Goal: Task Accomplishment & Management: Manage account settings

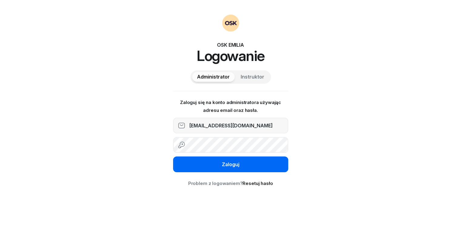
click at [227, 168] on div "Zaloguj" at bounding box center [231, 165] width 18 height 8
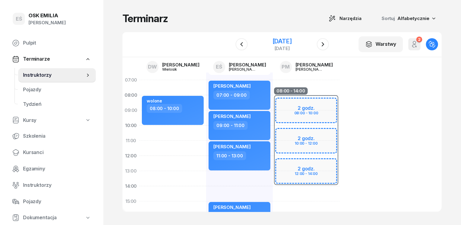
click at [292, 42] on div "[DATE]" at bounding box center [281, 41] width 19 height 6
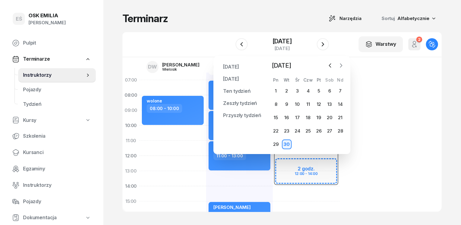
click at [340, 65] on icon "button" at bounding box center [341, 65] width 6 height 6
click at [342, 66] on icon "button" at bounding box center [341, 65] width 6 height 6
click at [318, 117] on div "14" at bounding box center [319, 118] width 10 height 10
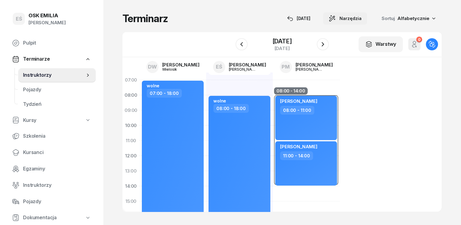
click at [362, 16] on span "Narzędzia" at bounding box center [351, 18] width 22 height 7
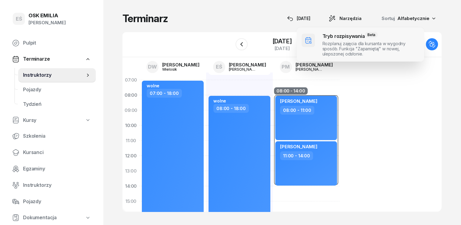
click at [333, 42] on span at bounding box center [360, 45] width 127 height 34
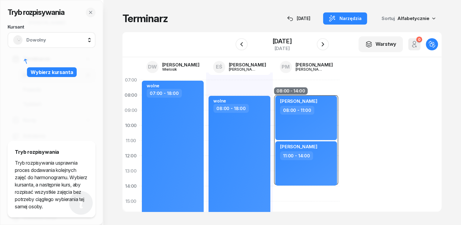
click at [59, 44] on div "Dowolny" at bounding box center [51, 40] width 77 height 10
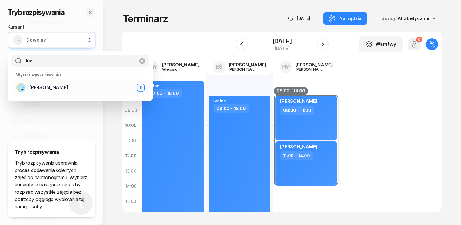
type input "kał"
click at [46, 89] on span "[PERSON_NAME]" at bounding box center [48, 88] width 39 height 8
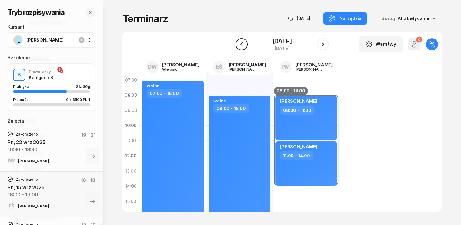
click at [240, 44] on icon "button" at bounding box center [241, 44] width 7 height 7
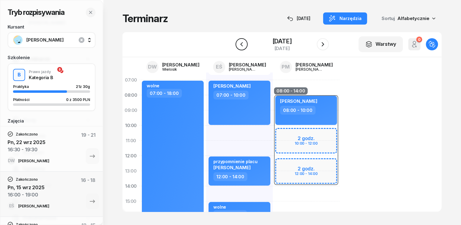
click at [240, 44] on icon "button" at bounding box center [241, 44] width 7 height 7
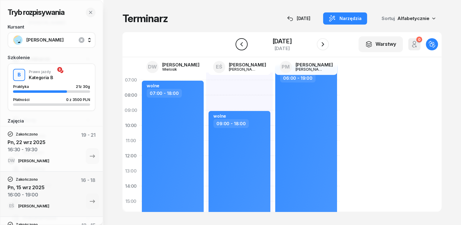
click at [239, 48] on icon "button" at bounding box center [241, 44] width 7 height 7
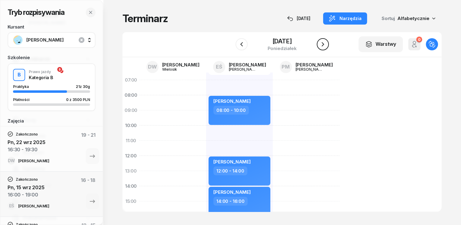
click at [324, 45] on icon "button" at bounding box center [323, 44] width 2 height 4
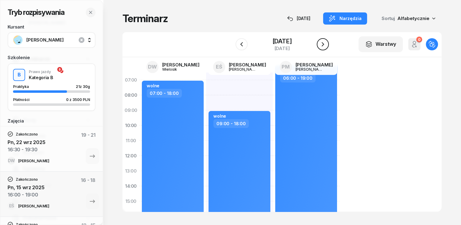
click at [324, 45] on icon "button" at bounding box center [322, 44] width 7 height 7
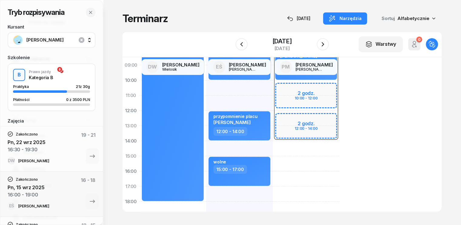
scroll to position [61, 0]
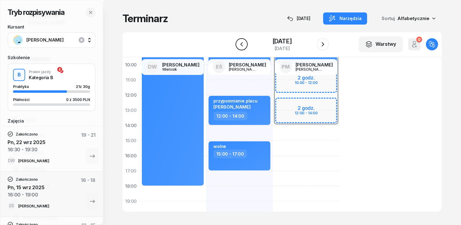
click at [244, 44] on button "button" at bounding box center [242, 44] width 12 height 12
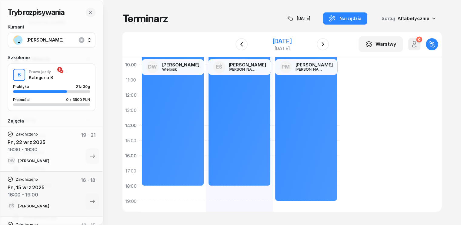
click at [272, 42] on div "[DATE]" at bounding box center [281, 41] width 19 height 6
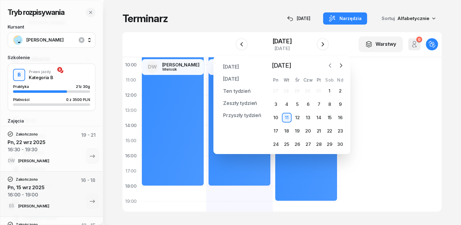
click at [330, 65] on icon "button" at bounding box center [330, 66] width 2 height 4
click at [338, 66] on icon "button" at bounding box center [341, 65] width 6 height 6
click at [309, 117] on div "13" at bounding box center [308, 118] width 10 height 10
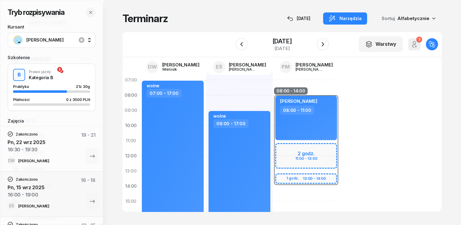
click at [206, 87] on div "wolne 09:00 - 17:00" at bounding box center [239, 208] width 67 height 273
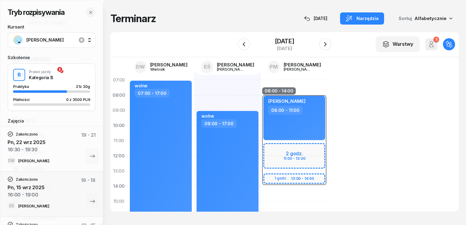
select select "07"
select select "09"
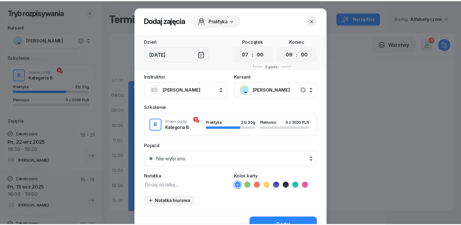
scroll to position [34, 0]
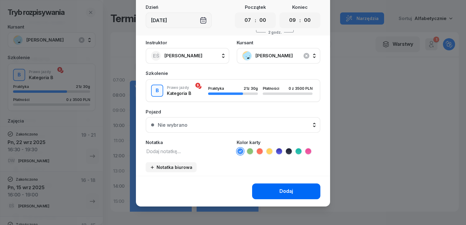
click at [283, 191] on div "Dodaj" at bounding box center [286, 191] width 14 height 8
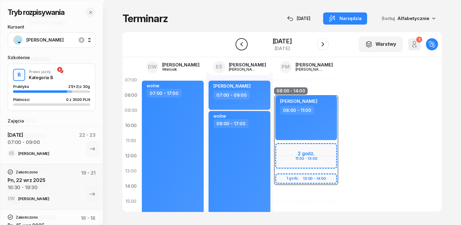
click at [241, 43] on icon "button" at bounding box center [241, 44] width 7 height 7
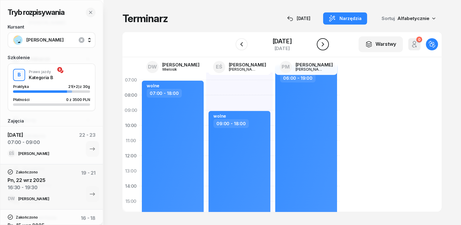
click at [325, 45] on icon "button" at bounding box center [322, 44] width 7 height 7
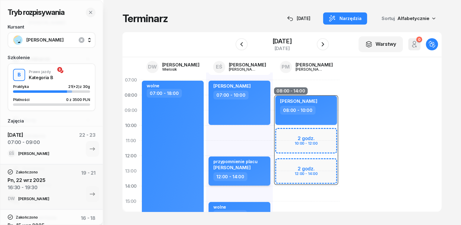
scroll to position [30, 0]
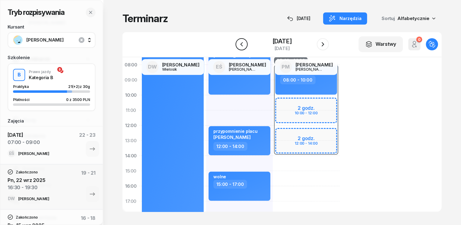
click at [243, 44] on icon "button" at bounding box center [241, 44] width 7 height 7
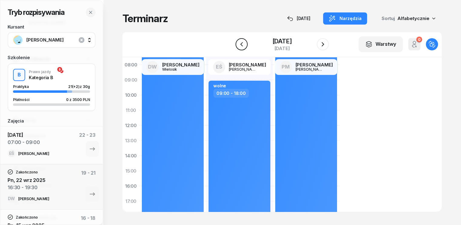
click at [242, 45] on icon "button" at bounding box center [241, 44] width 7 height 7
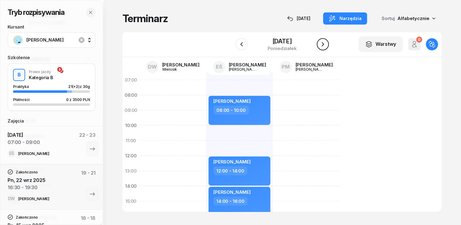
click at [326, 43] on icon "button" at bounding box center [322, 44] width 7 height 7
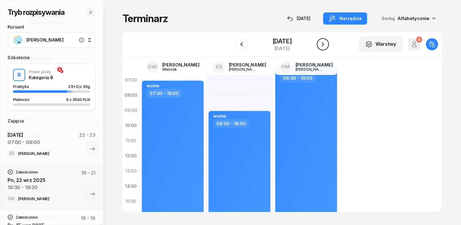
click at [325, 43] on icon "button" at bounding box center [322, 44] width 7 height 7
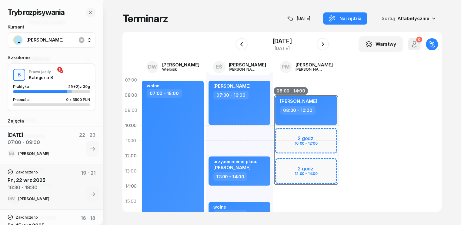
click at [314, 111] on div "08:00 - 10:00" at bounding box center [306, 110] width 53 height 9
select select "08"
select select "10"
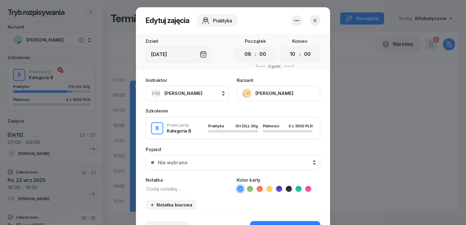
click at [195, 94] on span "[PERSON_NAME]" at bounding box center [183, 93] width 38 height 6
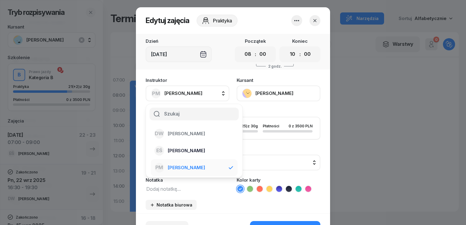
click at [193, 149] on span "[PERSON_NAME]" at bounding box center [186, 151] width 37 height 8
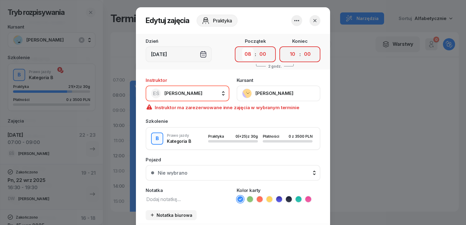
click at [248, 55] on select "00 01 02 03 04 05 06 07 08 09 10 11 12 13 14 15 16 17 18 19 20 21 22 23" at bounding box center [248, 54] width 12 height 13
select select "10"
click at [242, 48] on select "00 01 02 03 04 05 06 07 08 09 10 11 12 13 14 15 16 17 18 19 20 21 22 23" at bounding box center [248, 54] width 12 height 13
click at [289, 55] on select "00 01 02 03 04 05 06 07 08 09 10 11 12 13 14 15 16 17 18 19 20 21 22 23" at bounding box center [292, 54] width 12 height 13
select select "12"
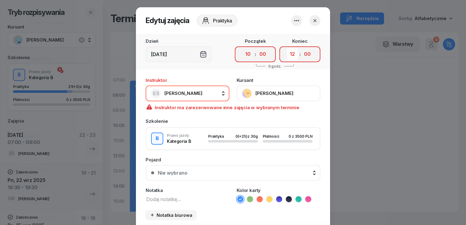
click at [286, 48] on select "00 01 02 03 04 05 06 07 08 09 10 11 12 13 14 15 16 17 18 19 20 21 22 23" at bounding box center [292, 54] width 12 height 13
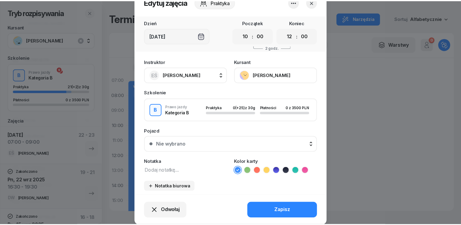
scroll to position [38, 0]
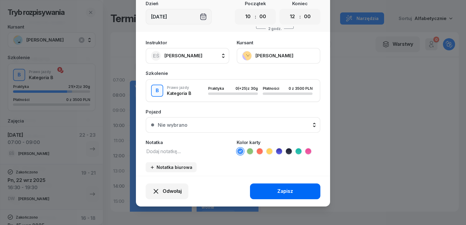
click at [282, 187] on div "Zapisz" at bounding box center [285, 191] width 16 height 8
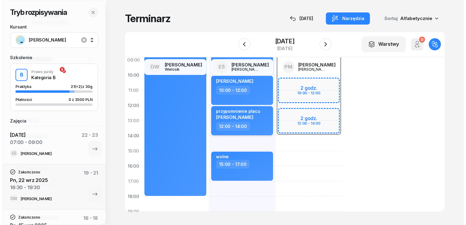
scroll to position [61, 0]
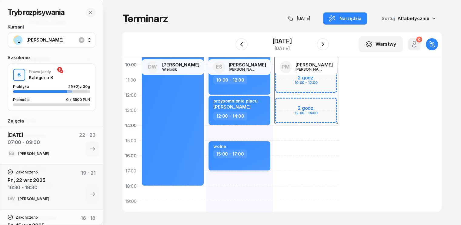
click at [257, 153] on div "wolne 15:00 - 17:00" at bounding box center [240, 155] width 62 height 29
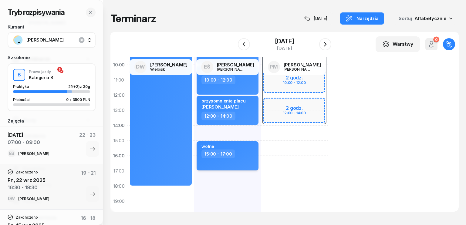
select select "15"
select select "17"
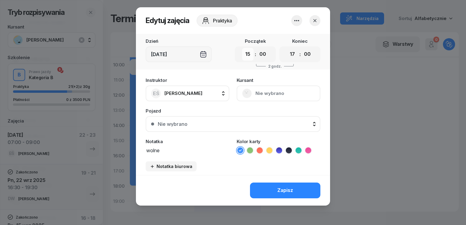
drag, startPoint x: 246, startPoint y: 52, endPoint x: 249, endPoint y: 60, distance: 8.4
click at [247, 52] on select "00 01 02 03 04 05 06 07 08 09 10 11 12 13 14 15 16 17 18 19 20 21 22 23" at bounding box center [248, 54] width 12 height 13
select select "17"
click at [242, 48] on select "00 01 02 03 04 05 06 07 08 09 10 11 12 13 14 15 16 17 18 19 20 21 22 23" at bounding box center [248, 54] width 12 height 13
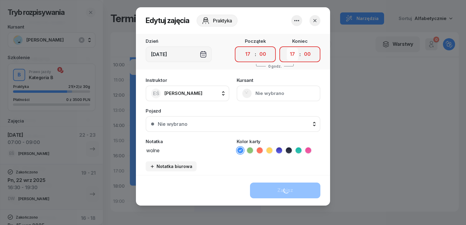
drag, startPoint x: 290, startPoint y: 54, endPoint x: 291, endPoint y: 59, distance: 5.4
click at [290, 54] on select "00 01 02 03 04 05 06 07 08 09 10 11 12 13 14 15 16 17 18 19 20 21 22 23" at bounding box center [292, 54] width 12 height 13
select select "19"
click at [286, 48] on select "00 01 02 03 04 05 06 07 08 09 10 11 12 13 14 15 16 17 18 19 20 21 22 23" at bounding box center [292, 54] width 12 height 13
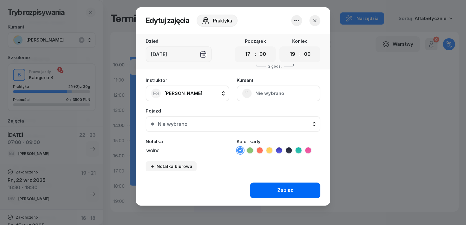
click at [285, 191] on div "Zapisz" at bounding box center [285, 190] width 16 height 8
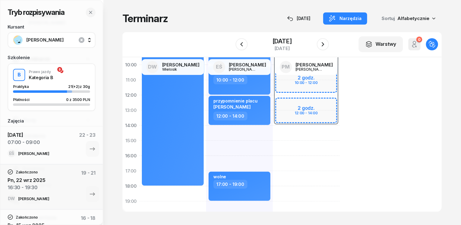
click at [211, 131] on div "[PERSON_NAME] 07:00 - 10:00 [PERSON_NAME] 10:00 - 12:00 przypomnienie [GEOGRAPH…" at bounding box center [239, 148] width 67 height 273
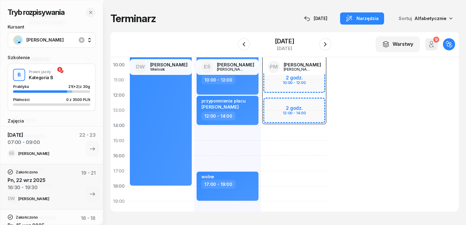
select select "14"
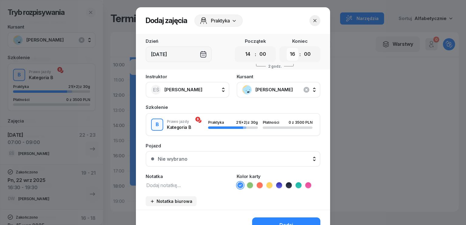
drag, startPoint x: 289, startPoint y: 52, endPoint x: 289, endPoint y: 59, distance: 7.0
click at [289, 52] on select "00 01 02 03 04 05 06 07 08 09 10 11 12 13 14 15 16 17 18 19 20 21 22 23" at bounding box center [292, 54] width 12 height 13
select select "17"
click at [286, 48] on select "00 01 02 03 04 05 06 07 08 09 10 11 12 13 14 15 16 17 18 19 20 21 22 23" at bounding box center [292, 54] width 12 height 13
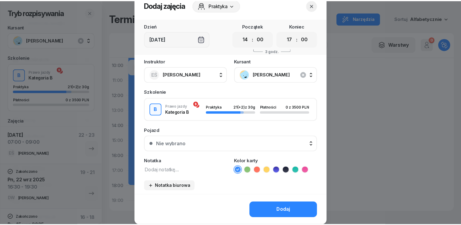
scroll to position [34, 0]
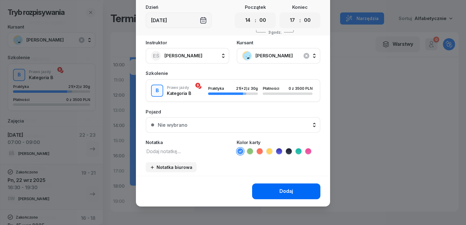
click at [286, 191] on div "Dodaj" at bounding box center [286, 191] width 14 height 8
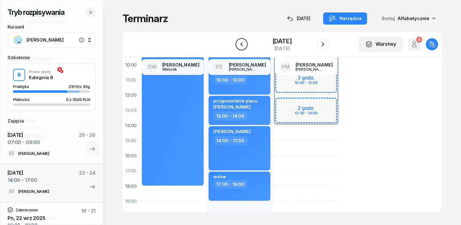
click at [243, 42] on icon "button" at bounding box center [241, 44] width 7 height 7
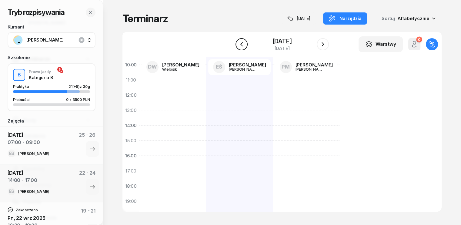
click at [243, 42] on icon "button" at bounding box center [241, 44] width 7 height 7
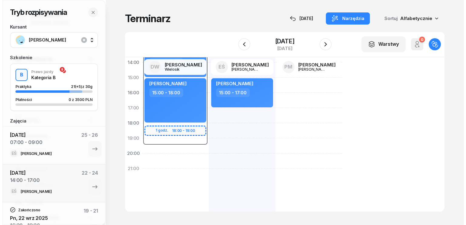
scroll to position [133, 0]
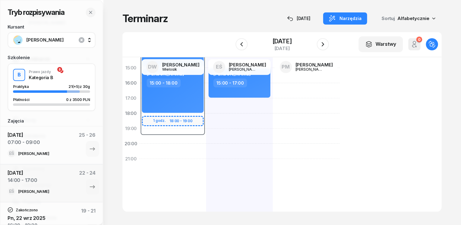
click at [143, 144] on div "07:30 - 19:30 2 godz. 09:30 - 11:30 1 godz. 11:30 - 12:30 1 godz. 18:00 - 19:00…" at bounding box center [172, 75] width 67 height 273
select select "20"
select select "22"
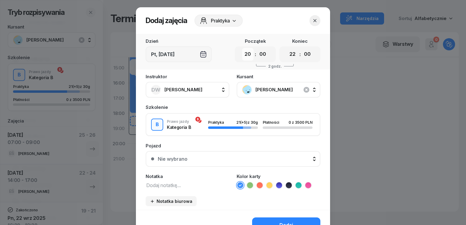
click at [246, 53] on select "00 01 02 03 04 05 06 07 08 09 10 11 12 13 14 15 16 17 18 19 20 21 22 23" at bounding box center [248, 54] width 12 height 13
select select "09"
click at [242, 48] on select "00 01 02 03 04 05 06 07 08 09 10 11 12 13 14 15 16 17 18 19 20 21 22 23" at bounding box center [248, 54] width 12 height 13
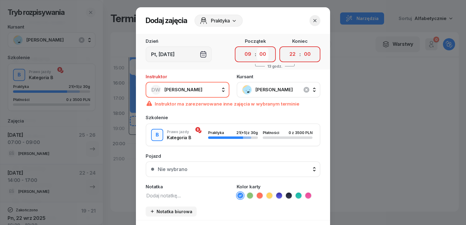
drag, startPoint x: 255, startPoint y: 56, endPoint x: 258, endPoint y: 60, distance: 5.2
click at [257, 56] on select "00 05 10 15 20 25 30 35 40 45 50 55" at bounding box center [263, 54] width 12 height 13
select select "30"
click at [257, 48] on select "00 05 10 15 20 25 30 35 40 45 50 55" at bounding box center [263, 54] width 12 height 13
click at [287, 55] on select "00 01 02 03 04 05 06 07 08 09 10 11 12 13 14 15 16 17 18 19 20 21 22 23" at bounding box center [292, 54] width 12 height 13
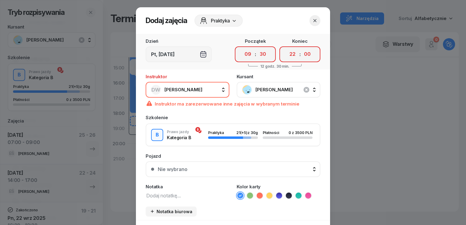
select select "12"
click at [286, 48] on select "00 01 02 03 04 05 06 07 08 09 10 11 12 13 14 15 16 17 18 19 20 21 22 23" at bounding box center [292, 54] width 12 height 13
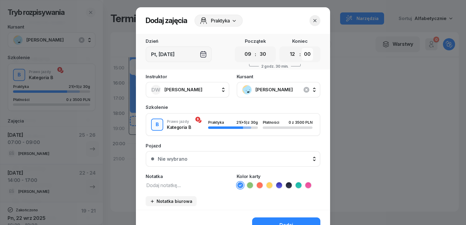
click at [306, 53] on select "00 05 10 15 20 25 30 35 40 45 50 55" at bounding box center [307, 54] width 12 height 13
select select "30"
click at [301, 48] on select "00 05 10 15 20 25 30 35 40 45 50 55" at bounding box center [307, 54] width 12 height 13
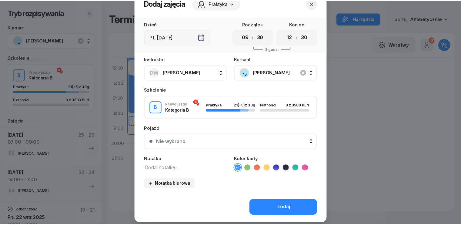
scroll to position [34, 0]
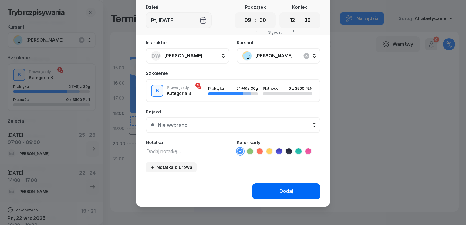
click at [282, 190] on div "Dodaj" at bounding box center [286, 191] width 14 height 8
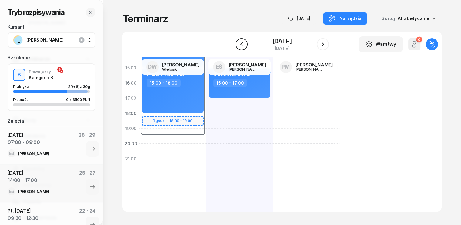
click at [241, 44] on icon "button" at bounding box center [241, 44] width 2 height 4
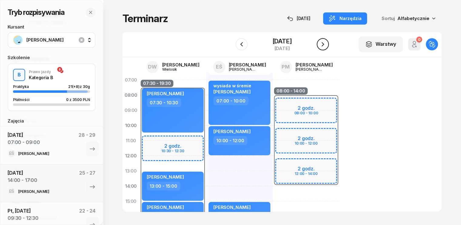
click at [324, 44] on icon "button" at bounding box center [322, 44] width 7 height 7
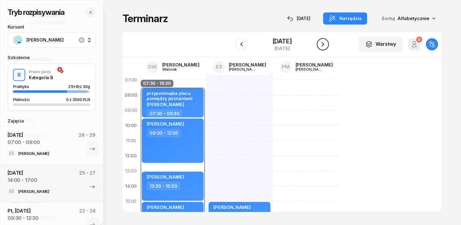
click at [319, 46] on button "button" at bounding box center [323, 44] width 12 height 12
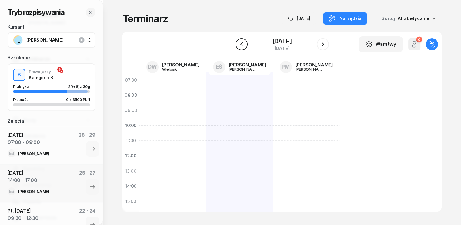
click at [241, 46] on icon "button" at bounding box center [241, 44] width 7 height 7
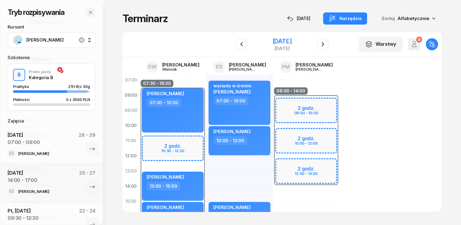
click at [292, 43] on div "[DATE]" at bounding box center [281, 41] width 19 height 6
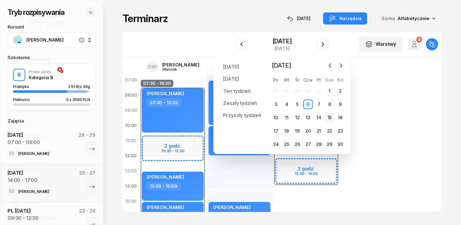
click at [329, 117] on div "15" at bounding box center [330, 118] width 10 height 10
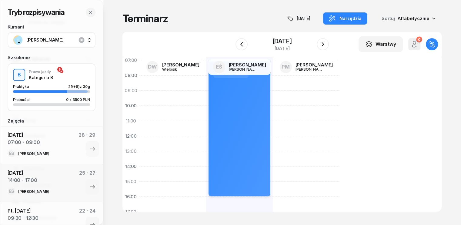
scroll to position [30, 0]
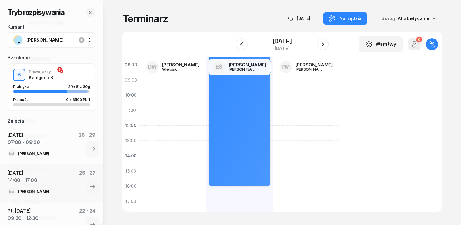
click at [218, 114] on div "wolne 07:00 - 16:00" at bounding box center [240, 117] width 62 height 135
select select "07"
select select "16"
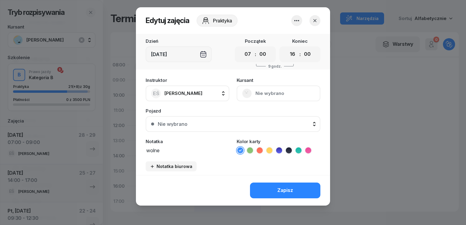
drag, startPoint x: 182, startPoint y: 152, endPoint x: 155, endPoint y: 150, distance: 27.3
click at [155, 150] on textarea "wolne" at bounding box center [188, 150] width 84 height 8
click at [172, 143] on div "Notatka wolne" at bounding box center [188, 146] width 84 height 15
click at [172, 148] on textarea "wolne" at bounding box center [188, 150] width 84 height 8
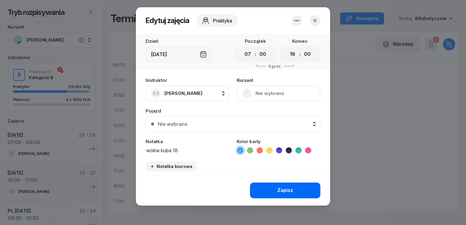
type textarea "wolne kuba 18"
click at [276, 191] on button "Zapisz" at bounding box center [285, 190] width 70 height 16
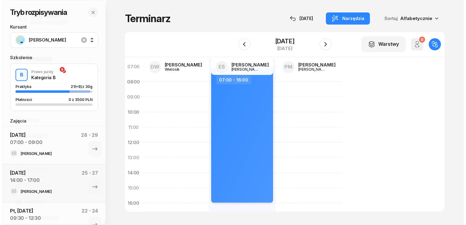
scroll to position [0, 0]
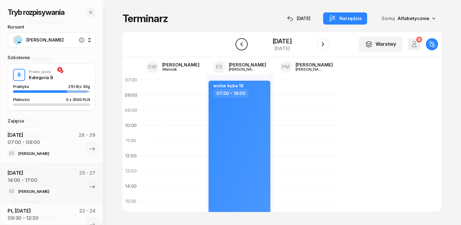
click at [240, 44] on icon "button" at bounding box center [241, 44] width 7 height 7
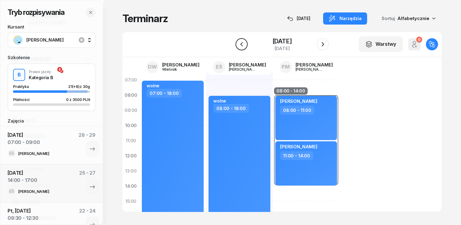
click at [240, 44] on icon "button" at bounding box center [241, 44] width 7 height 7
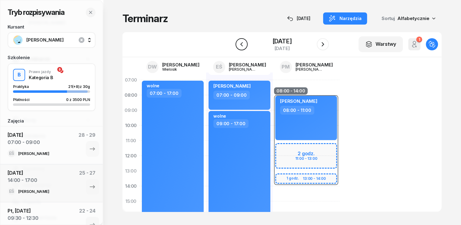
click at [240, 44] on icon "button" at bounding box center [241, 44] width 7 height 7
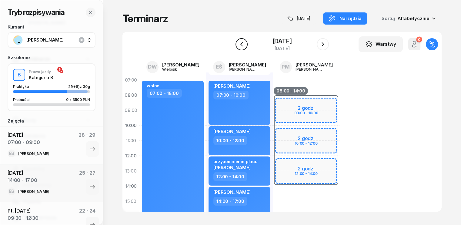
click at [240, 44] on icon "button" at bounding box center [241, 44] width 7 height 7
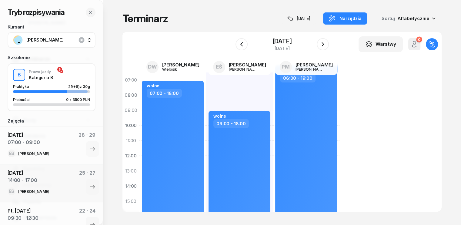
click at [206, 82] on div "wolne 09:00 - 18:00" at bounding box center [239, 208] width 67 height 273
select select "07"
select select "09"
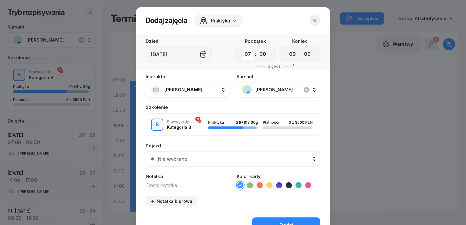
click at [247, 54] on select "00 01 02 03 04 05 06 07 08 09 10 11 12 13 14 15 16 17 18 19 20 21 22 23" at bounding box center [248, 54] width 12 height 13
select select "08"
click at [242, 48] on select "00 01 02 03 04 05 06 07 08 09 10 11 12 13 14 15 16 17 18 19 20 21 22 23" at bounding box center [248, 54] width 12 height 13
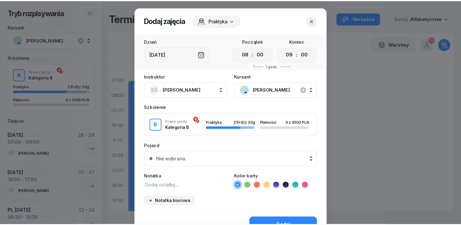
scroll to position [34, 0]
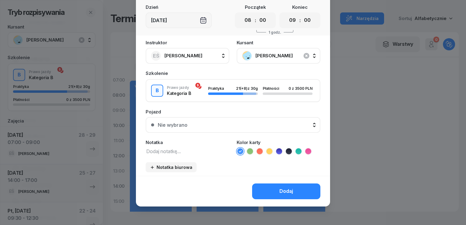
click at [276, 192] on button "Dodaj" at bounding box center [286, 191] width 68 height 16
